Goal: Information Seeking & Learning: Learn about a topic

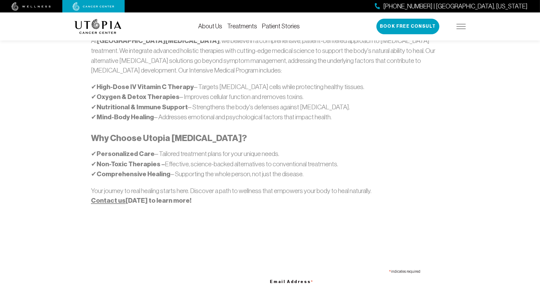
scroll to position [386, 0]
click at [49, 94] on section "[GEOGRAPHIC_DATA][MEDICAL_DATA] is a leading edge medical center for natural he…" at bounding box center [270, 127] width 540 height 576
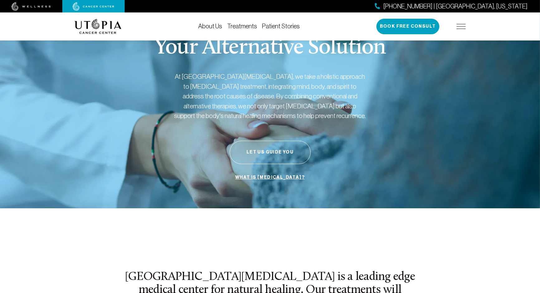
scroll to position [0, 0]
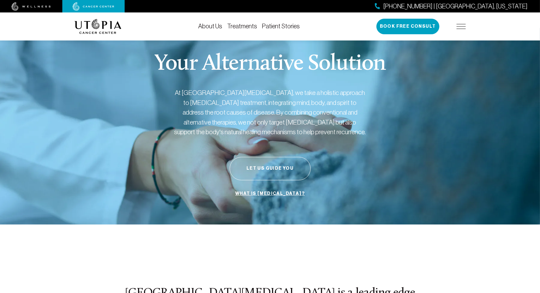
click at [459, 25] on img at bounding box center [461, 26] width 9 height 5
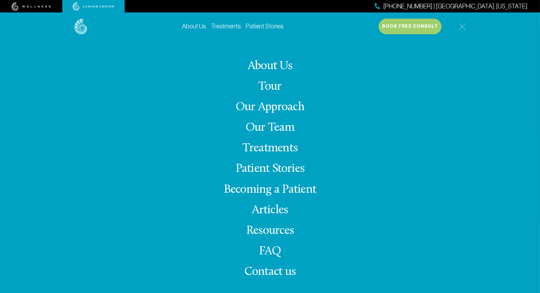
click at [267, 282] on nav "About Us Tour Our Approach Our Team Treatments Patient Stories Becoming a Patie…" at bounding box center [270, 173] width 93 height 227
click at [261, 274] on span "Contact us" at bounding box center [269, 272] width 51 height 12
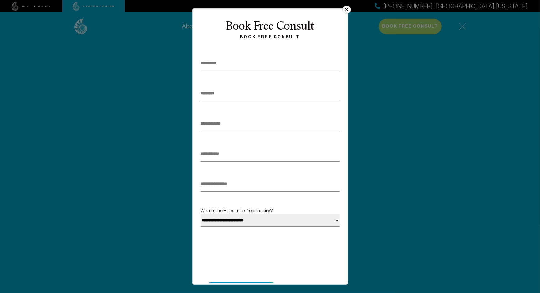
click at [347, 8] on button "×" at bounding box center [346, 10] width 8 height 8
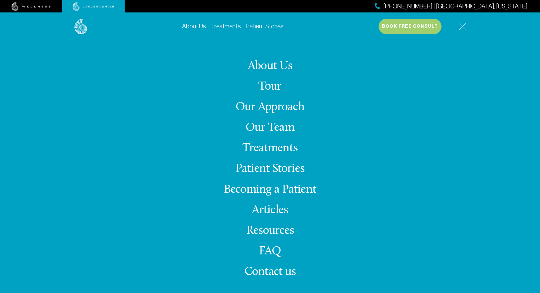
click at [262, 67] on link "About Us" at bounding box center [270, 66] width 45 height 12
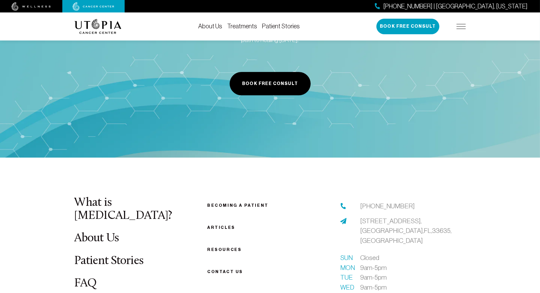
scroll to position [3118, 0]
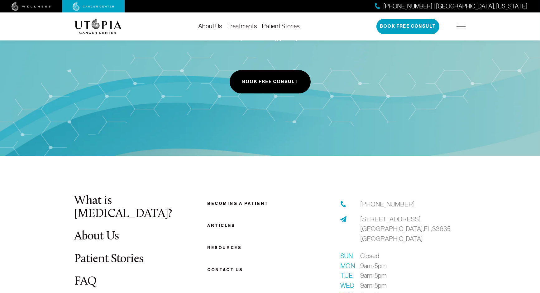
click at [316, 222] on li "Articles" at bounding box center [270, 226] width 126 height 8
